Goal: Task Accomplishment & Management: Manage account settings

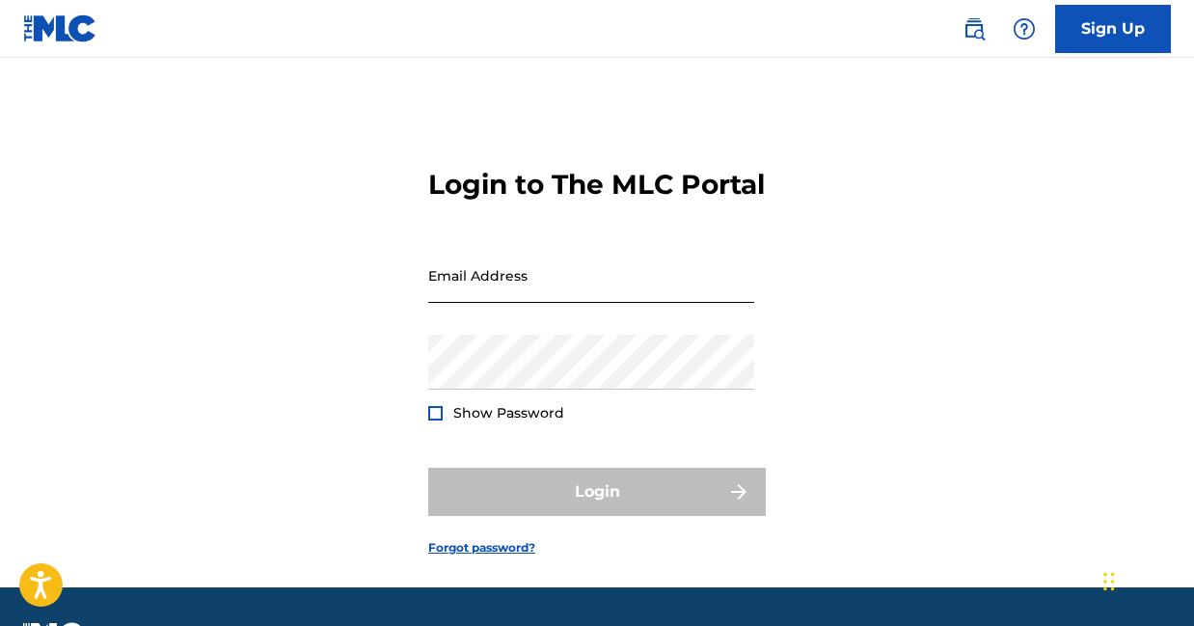
click at [527, 303] on input "Email Address" at bounding box center [591, 275] width 326 height 55
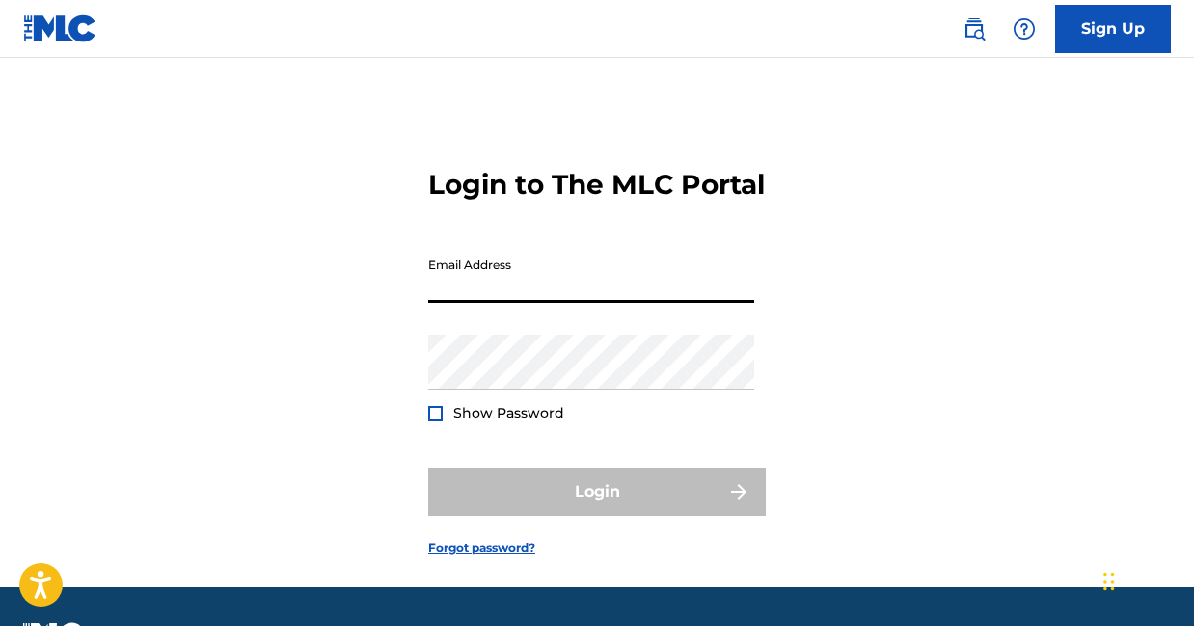
type input "[EMAIL_ADDRESS][DOMAIN_NAME]"
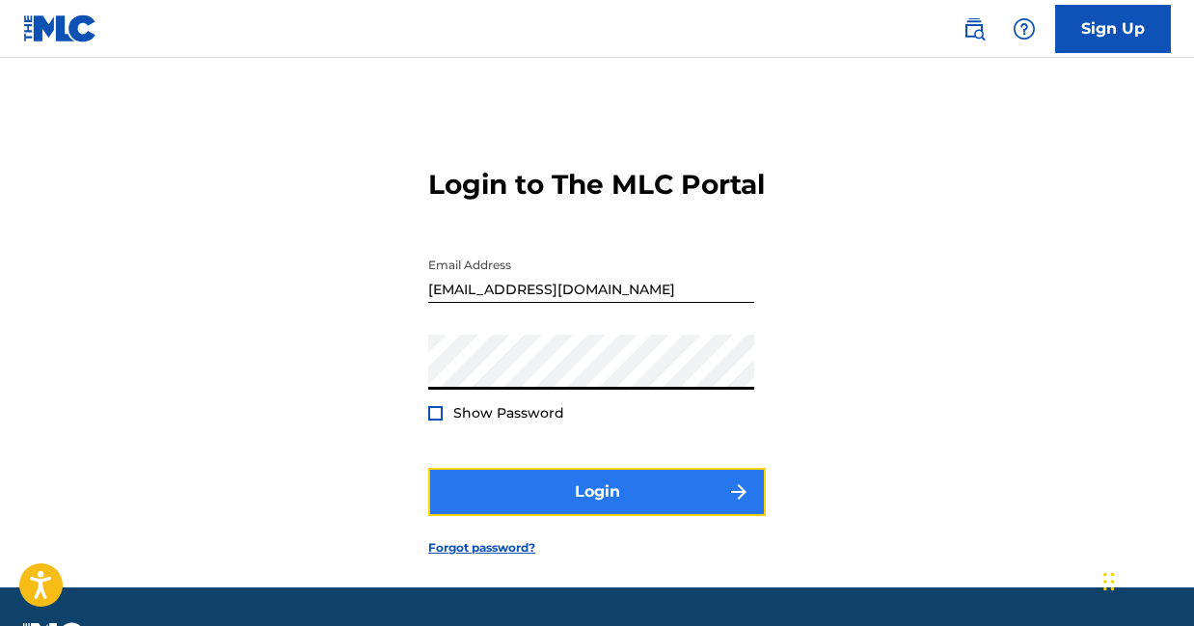
click at [603, 516] on button "Login" at bounding box center [596, 492] width 337 height 48
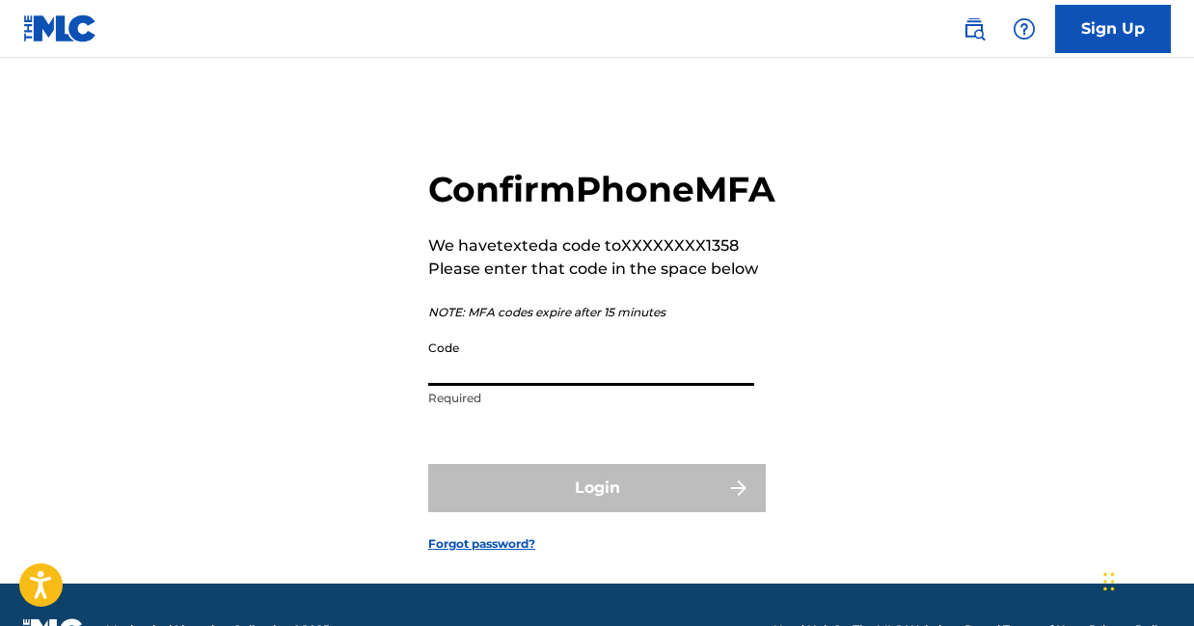
click at [637, 386] on input "Code" at bounding box center [591, 358] width 326 height 55
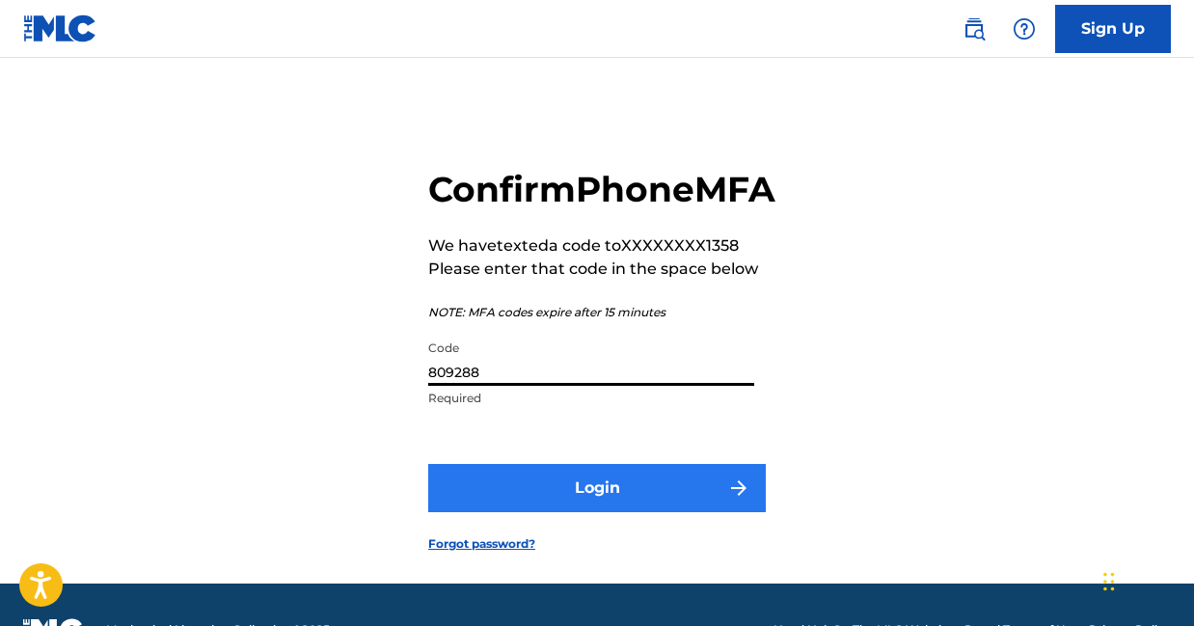
type input "809288"
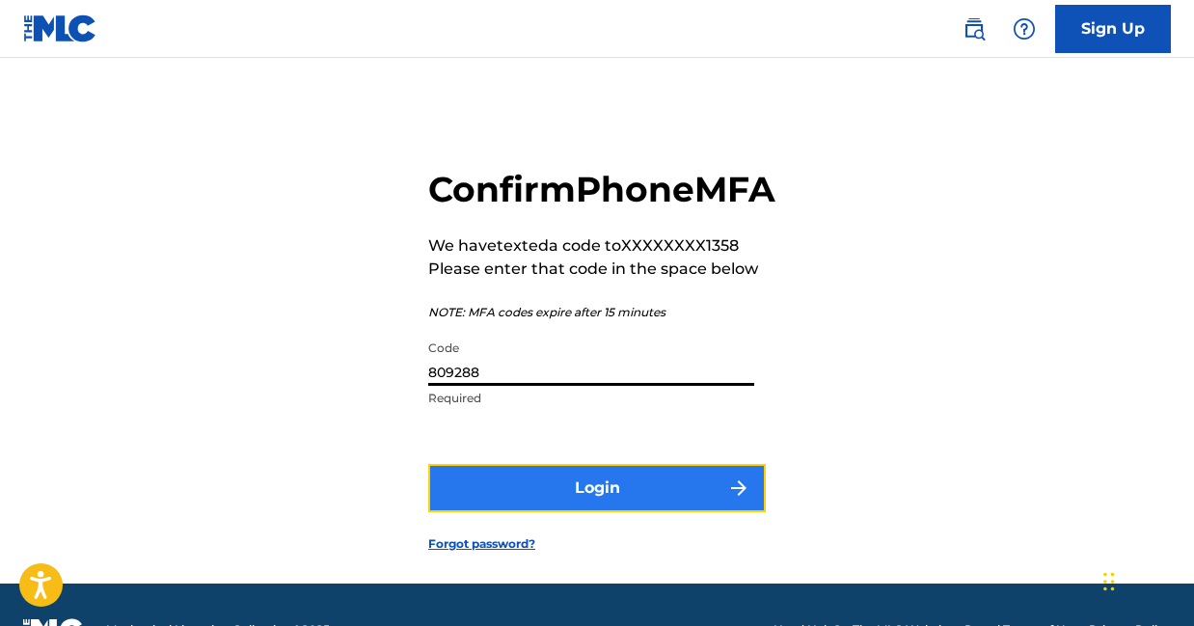
click at [657, 512] on button "Login" at bounding box center [596, 488] width 337 height 48
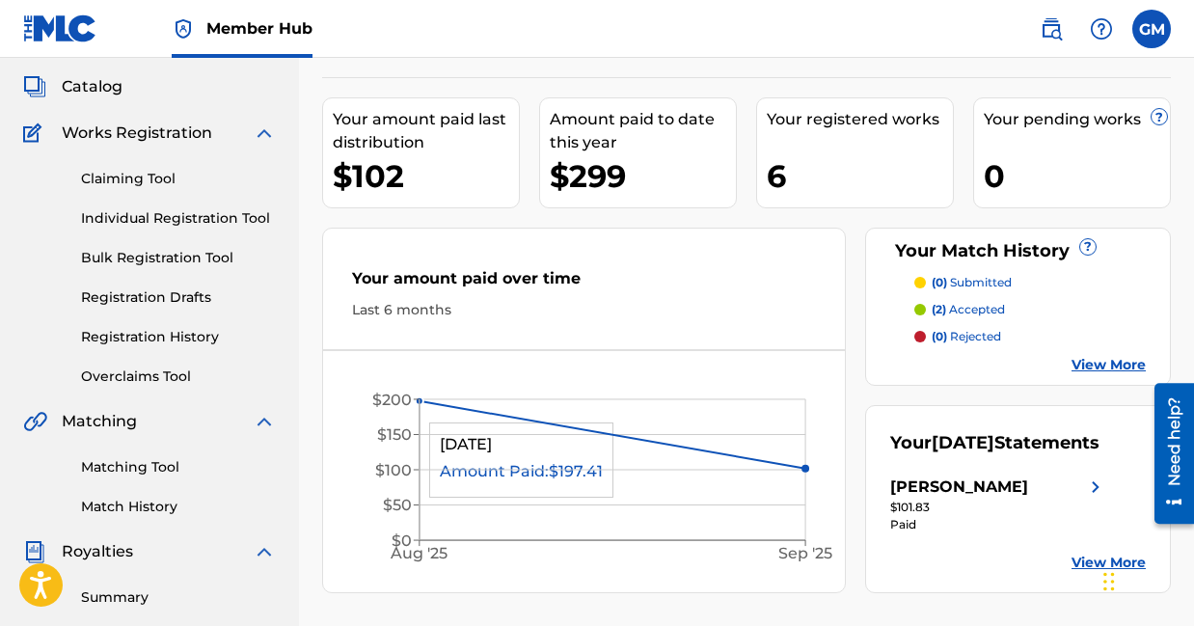
scroll to position [91, 0]
